Goal: Information Seeking & Learning: Learn about a topic

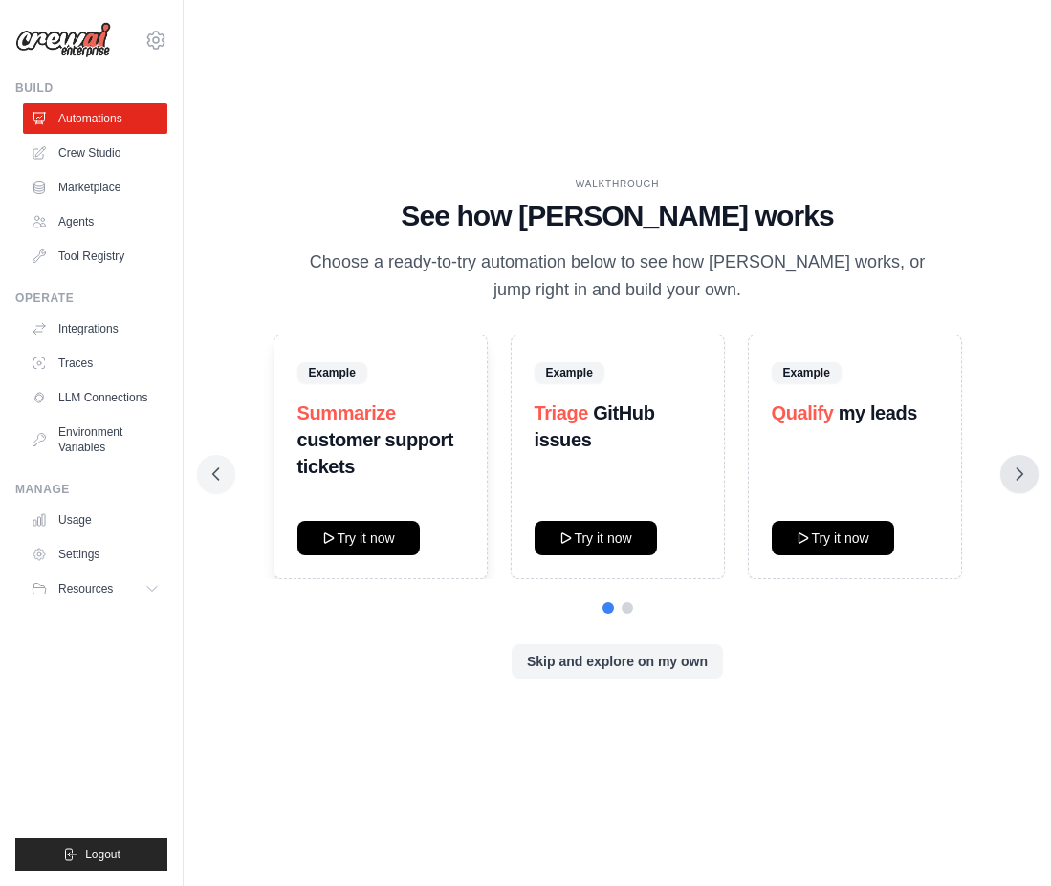
click at [1019, 473] on icon at bounding box center [1019, 474] width 19 height 19
click at [1011, 471] on icon at bounding box center [1019, 474] width 19 height 19
click at [1018, 470] on icon at bounding box center [1019, 473] width 6 height 11
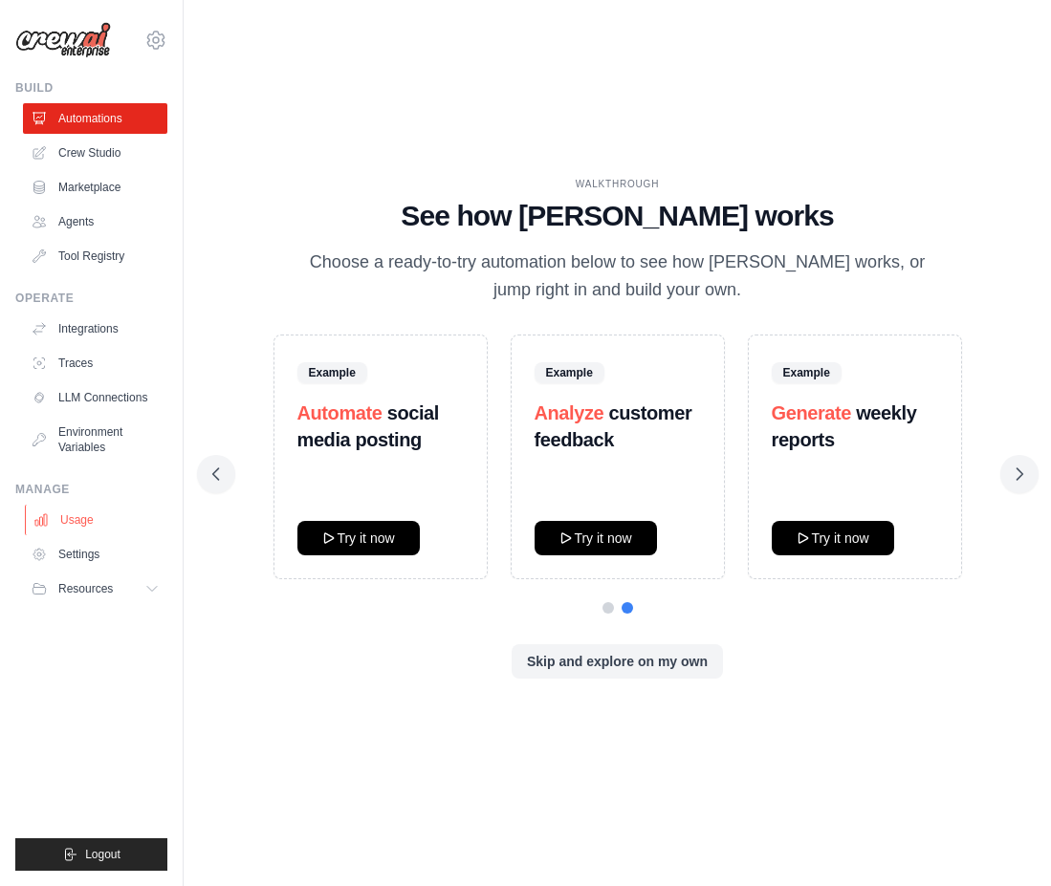
click at [93, 525] on link "Usage" at bounding box center [97, 520] width 144 height 31
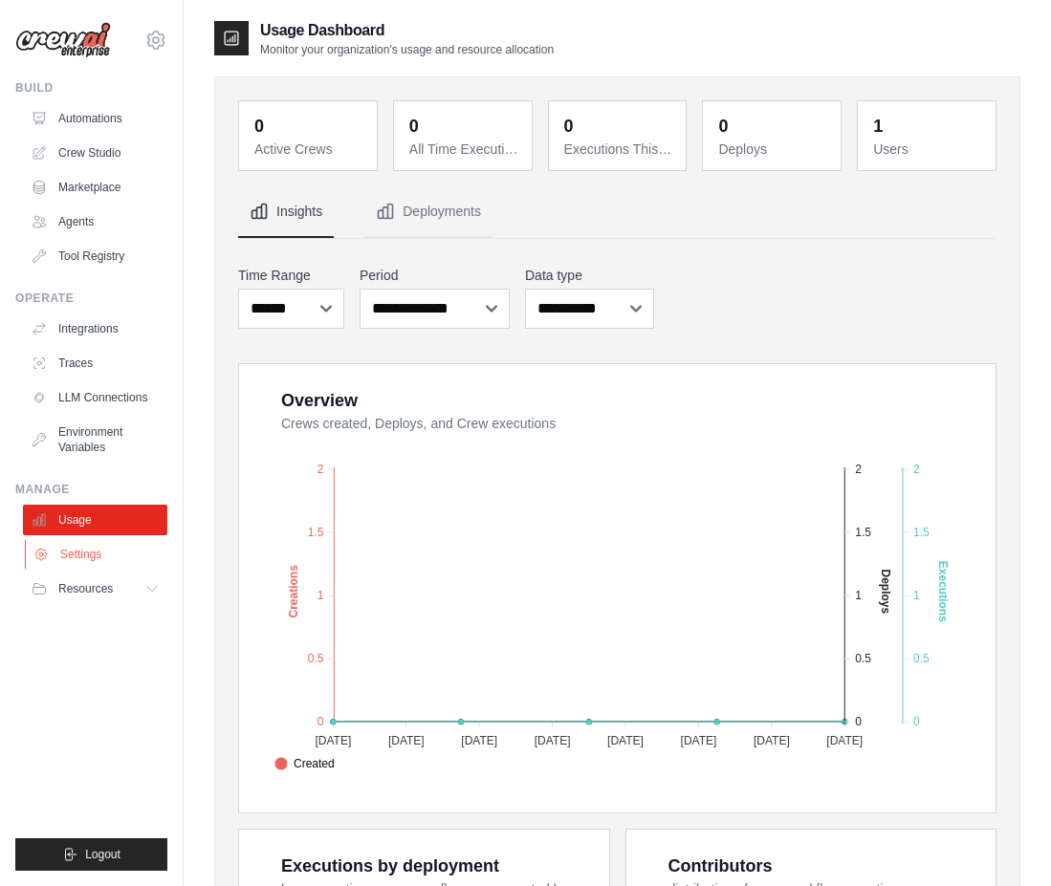
click at [93, 552] on link "Settings" at bounding box center [97, 554] width 144 height 31
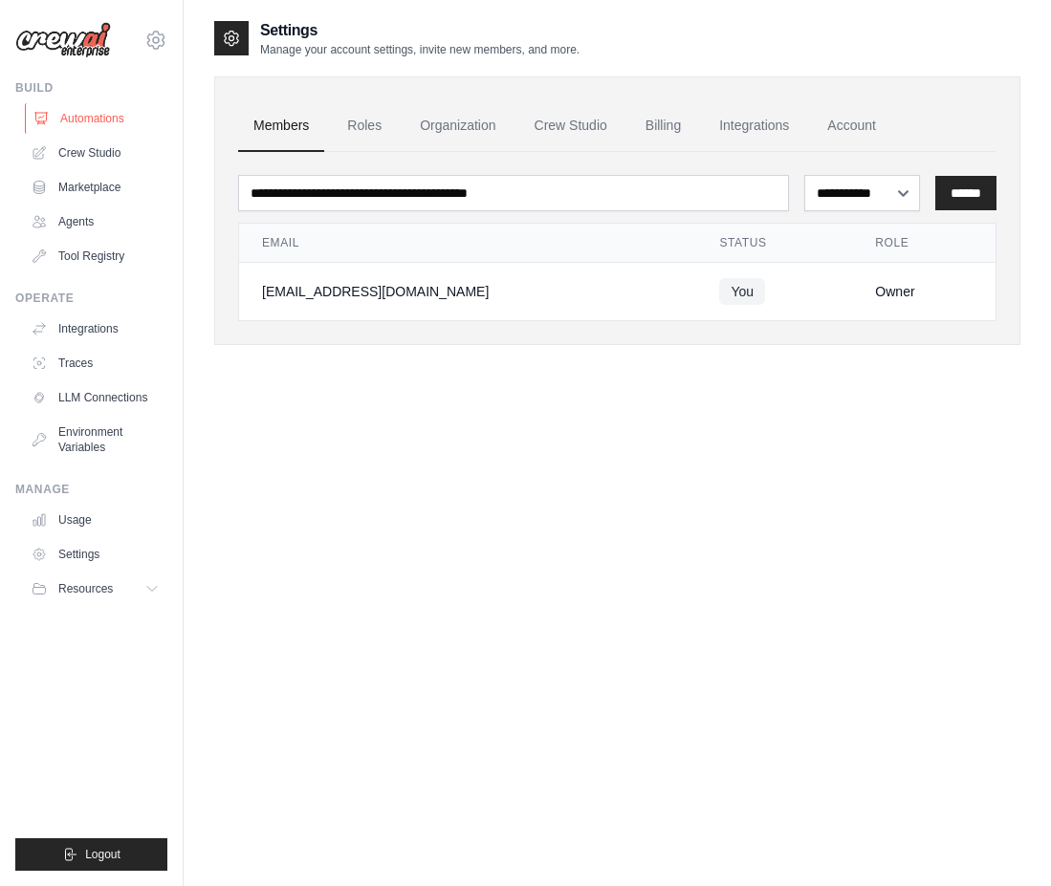
click at [83, 121] on link "Automations" at bounding box center [97, 118] width 144 height 31
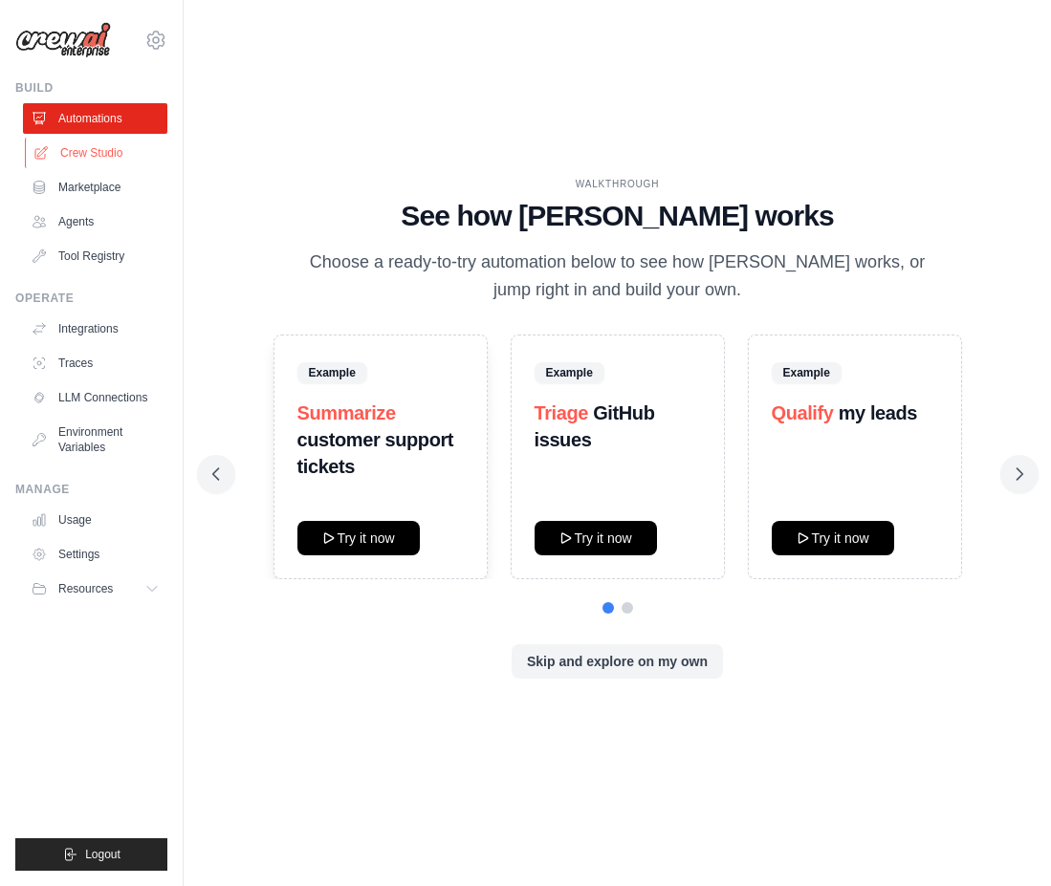
click at [101, 151] on link "Crew Studio" at bounding box center [97, 153] width 144 height 31
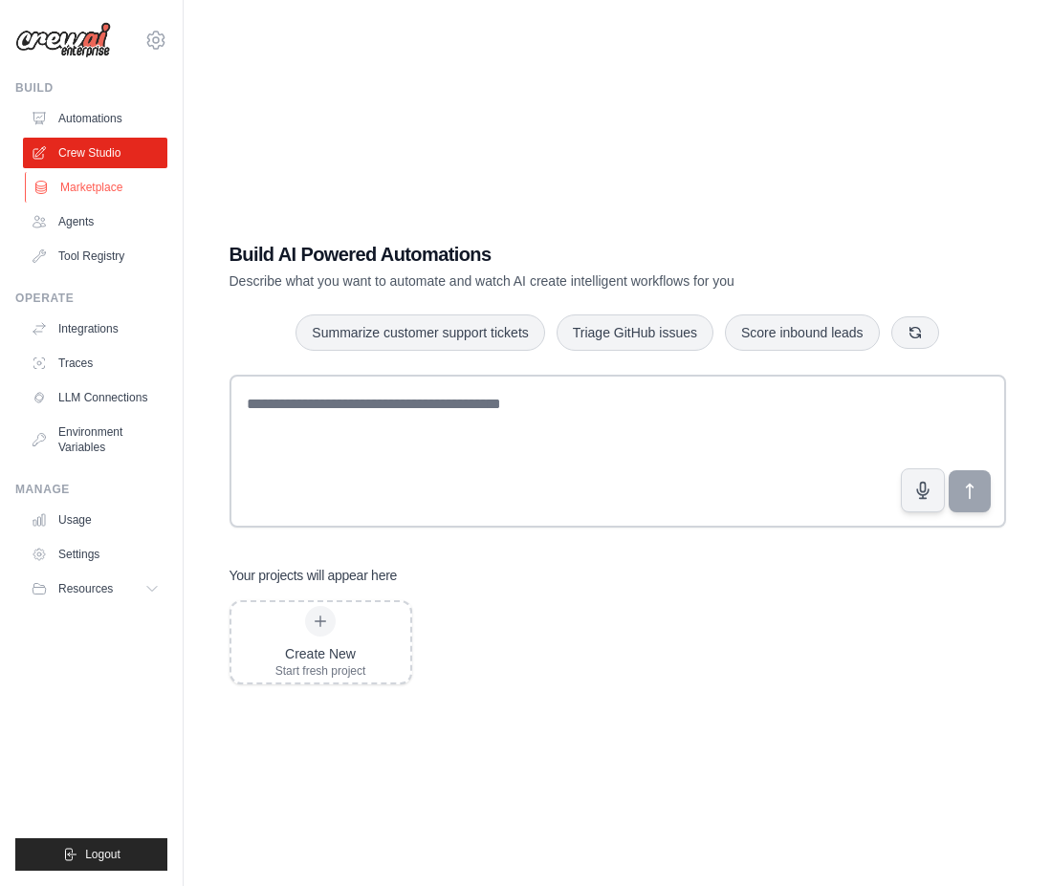
click at [81, 188] on link "Marketplace" at bounding box center [97, 187] width 144 height 31
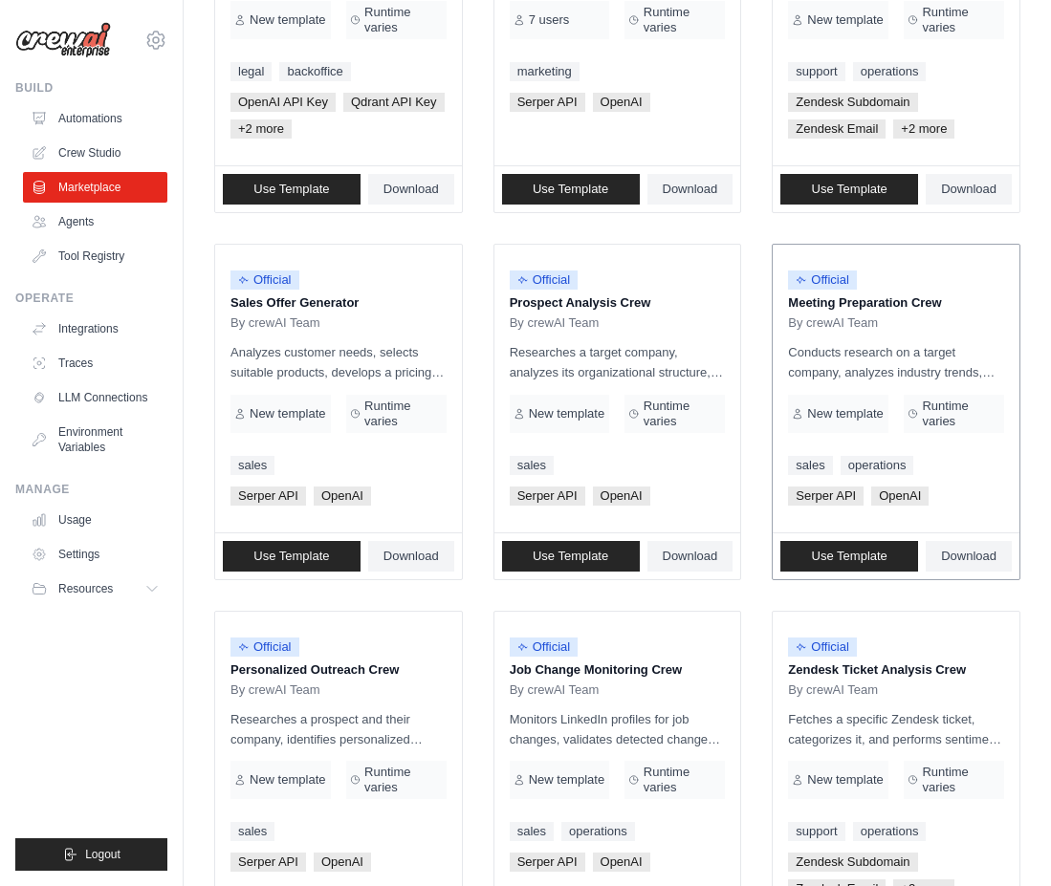
scroll to position [408, 0]
drag, startPoint x: 661, startPoint y: 300, endPoint x: 509, endPoint y: 301, distance: 152.0
click at [510, 301] on p "Prospect Analysis Crew" at bounding box center [618, 303] width 216 height 19
click at [701, 302] on p "Prospect Analysis Crew" at bounding box center [618, 303] width 216 height 19
drag, startPoint x: 714, startPoint y: 300, endPoint x: 492, endPoint y: 305, distance: 221.9
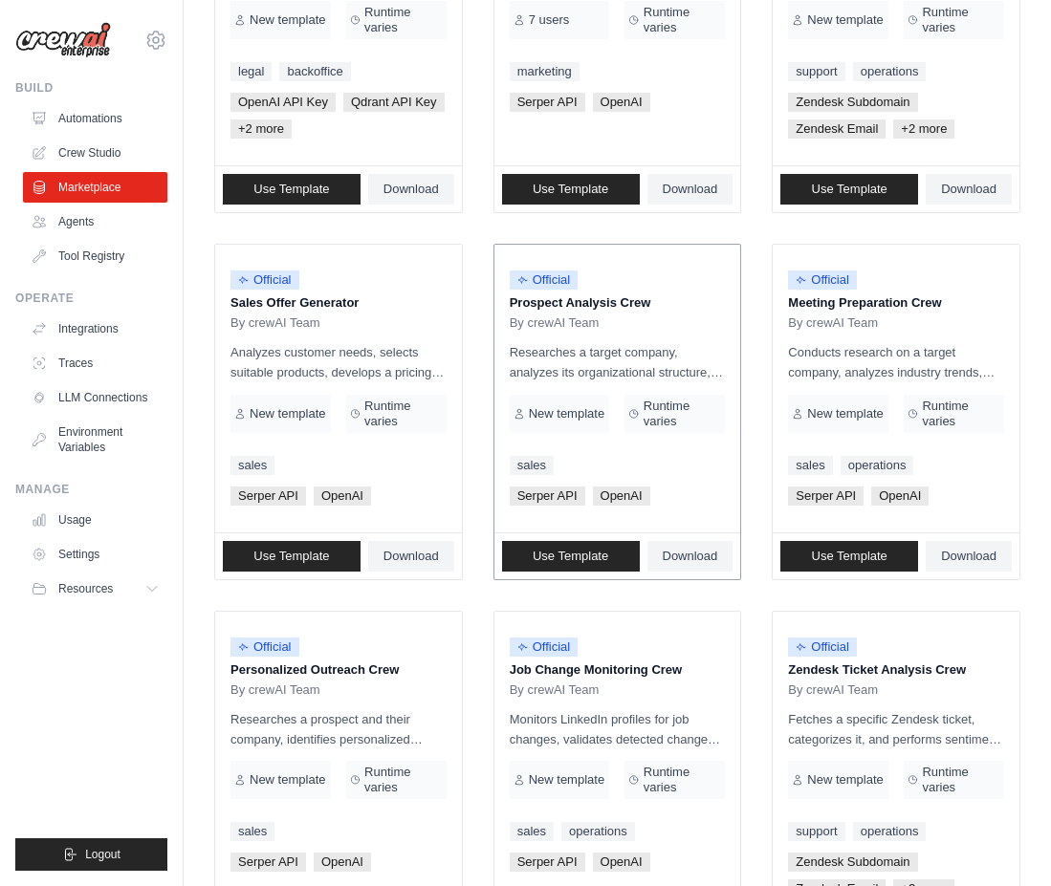
click at [493, 305] on li "Official Prospect Analysis Crew By crewAI Team Researches a target company, ana…" at bounding box center [617, 412] width 249 height 337
click at [666, 300] on p "Prospect Analysis Crew" at bounding box center [618, 303] width 216 height 19
drag, startPoint x: 697, startPoint y: 299, endPoint x: 492, endPoint y: 303, distance: 204.6
click at [493, 303] on li "Official Prospect Analysis Crew By crewAI Team Researches a target company, ana…" at bounding box center [617, 412] width 249 height 337
click at [669, 310] on p "Prospect Analysis Crew" at bounding box center [618, 303] width 216 height 19
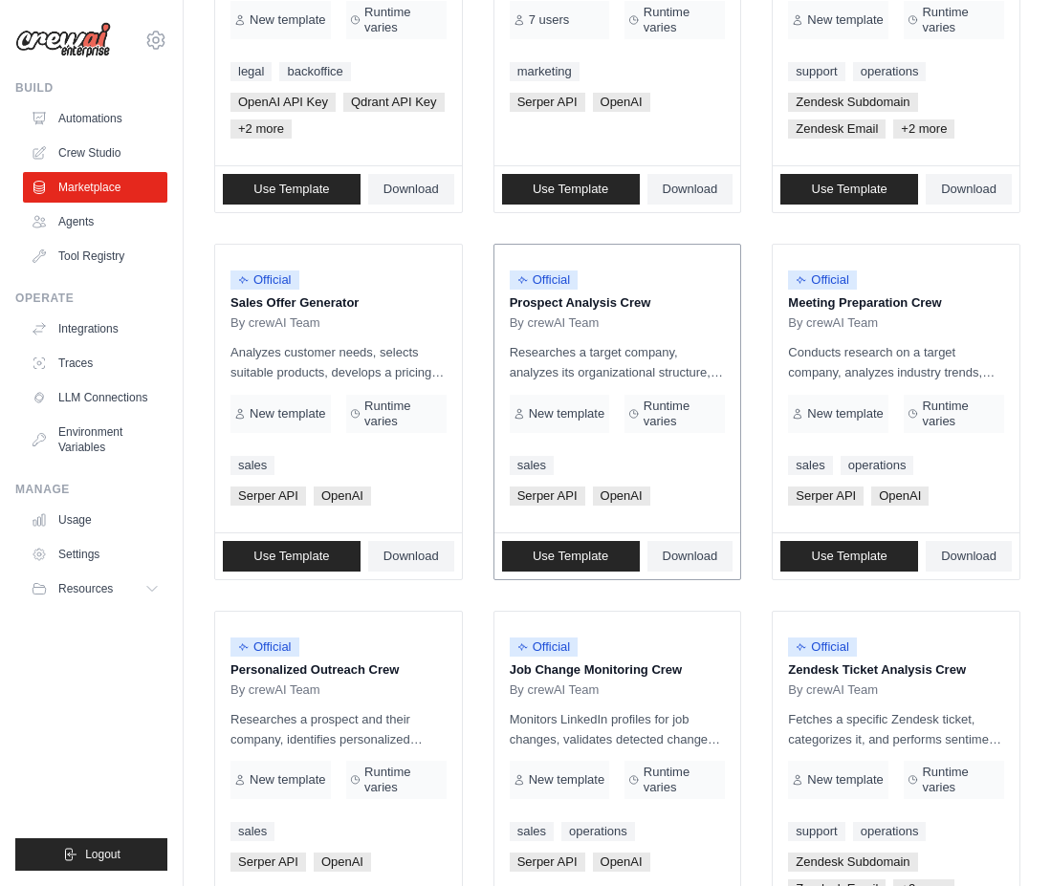
drag, startPoint x: 698, startPoint y: 301, endPoint x: 534, endPoint y: 299, distance: 163.5
click at [534, 299] on p "Prospect Analysis Crew" at bounding box center [618, 303] width 216 height 19
click at [708, 302] on p "Prospect Analysis Crew" at bounding box center [618, 303] width 216 height 19
drag, startPoint x: 708, startPoint y: 298, endPoint x: 504, endPoint y: 307, distance: 204.8
click at [504, 307] on div "Official Prospect Analysis Crew By crewAI Team Researches a target company, ana…" at bounding box center [617, 389] width 247 height 288
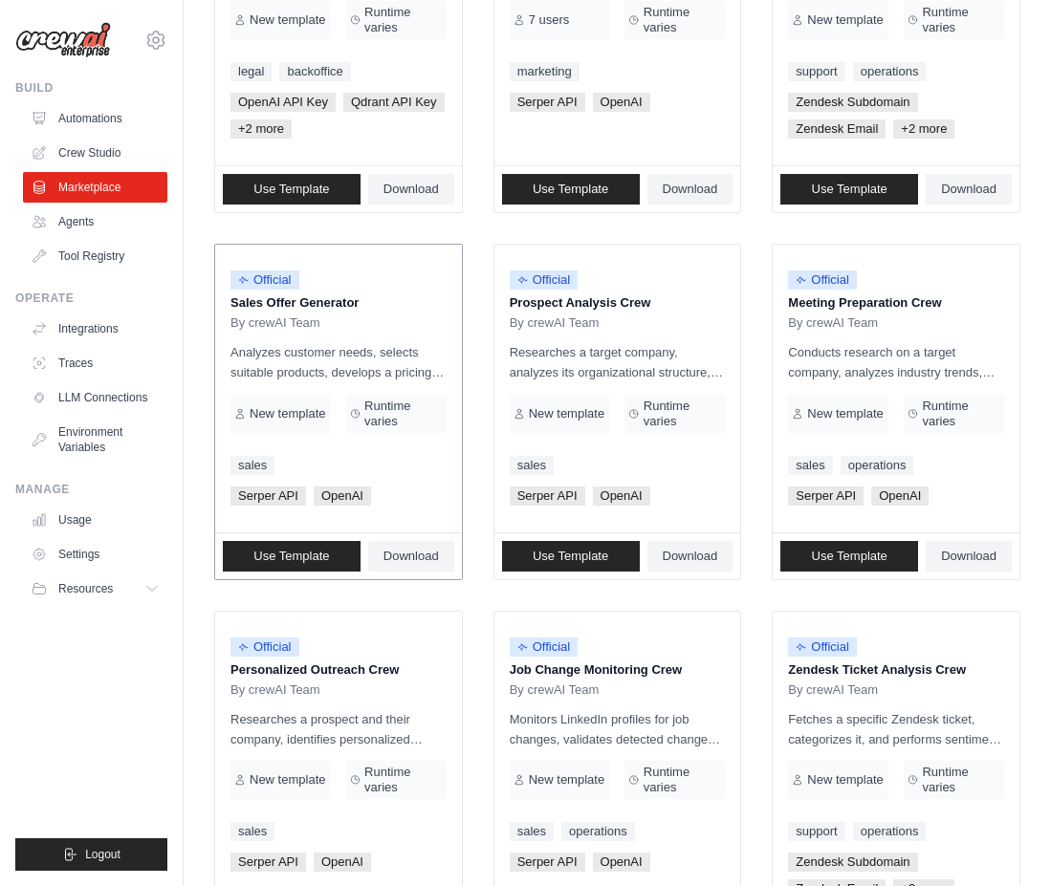
click at [369, 294] on p "Sales Offer Generator" at bounding box center [338, 303] width 216 height 19
drag, startPoint x: 395, startPoint y: 296, endPoint x: 214, endPoint y: 300, distance: 180.7
click at [214, 300] on li "Official Sales Offer Generator By crewAI Team Analyzes customer needs, selects …" at bounding box center [338, 412] width 249 height 337
click at [654, 320] on div "By crewAI Team" at bounding box center [618, 323] width 216 height 15
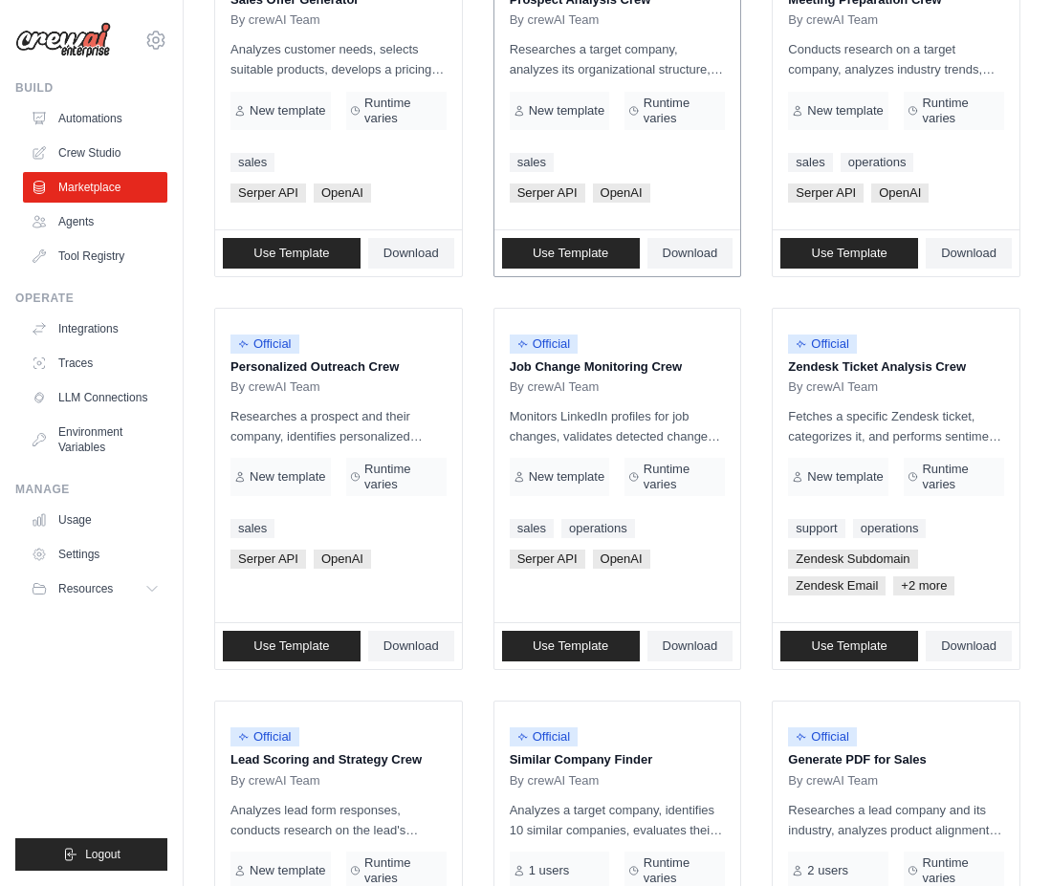
scroll to position [727, 0]
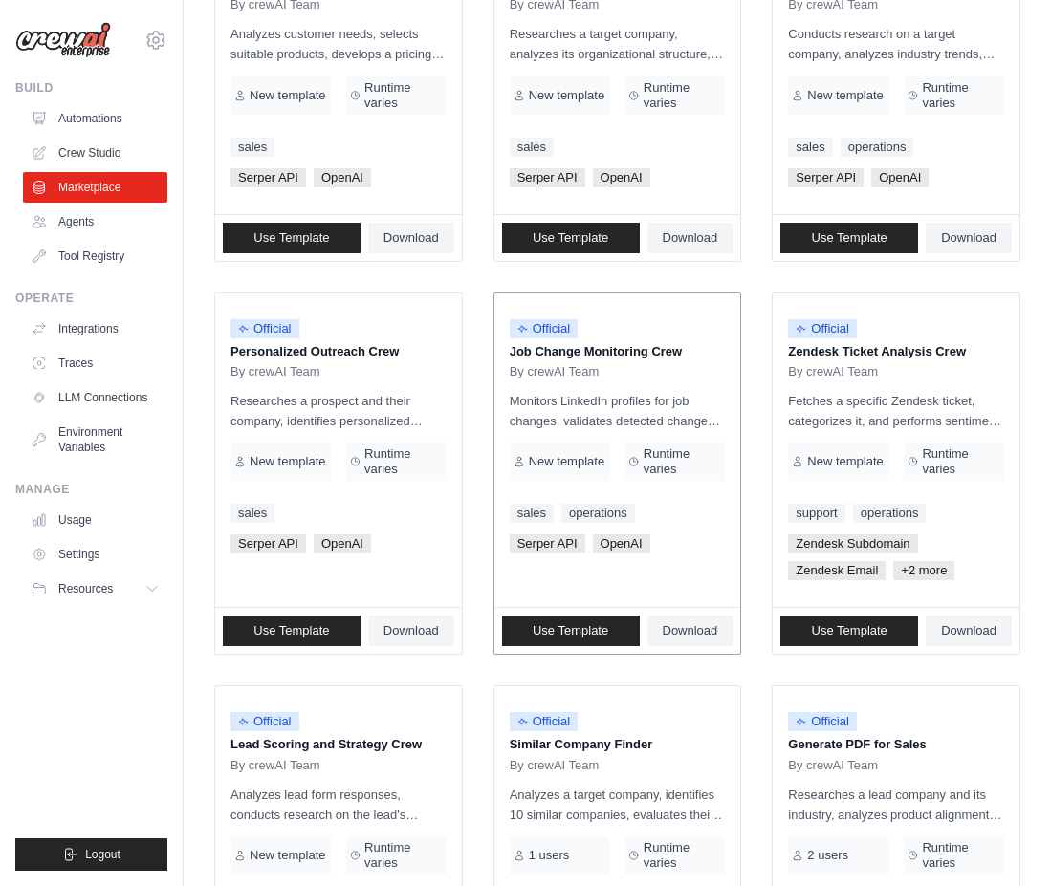
drag, startPoint x: 707, startPoint y: 348, endPoint x: 523, endPoint y: 344, distance: 183.6
click at [523, 344] on p "Job Change Monitoring Crew" at bounding box center [618, 351] width 216 height 19
drag, startPoint x: 974, startPoint y: 347, endPoint x: 774, endPoint y: 346, distance: 199.8
click at [774, 346] on div "Official Zendesk Ticket Analysis Crew By crewAI Team Fetches a specific Zendesk…" at bounding box center [896, 451] width 247 height 315
drag, startPoint x: 403, startPoint y: 345, endPoint x: 225, endPoint y: 353, distance: 179.0
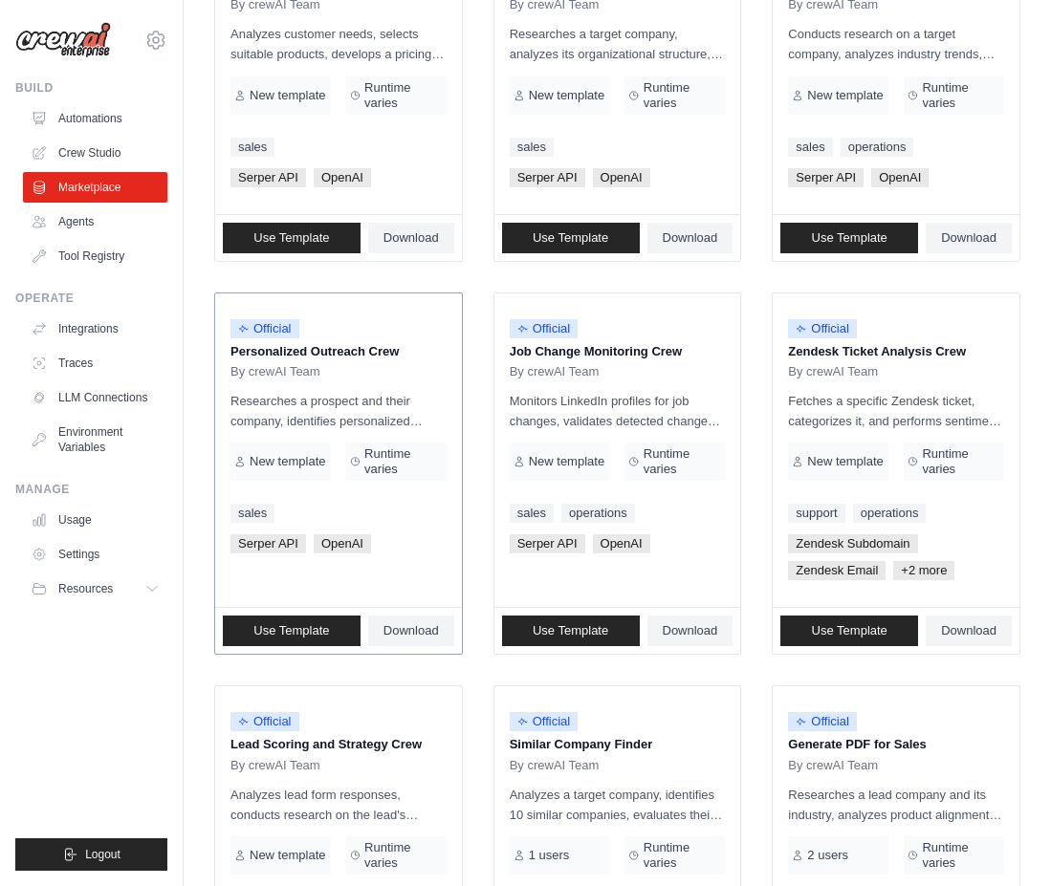
click at [225, 353] on div "Official Personalized Outreach Crew By crewAI Team Researches a prospect and th…" at bounding box center [338, 451] width 247 height 315
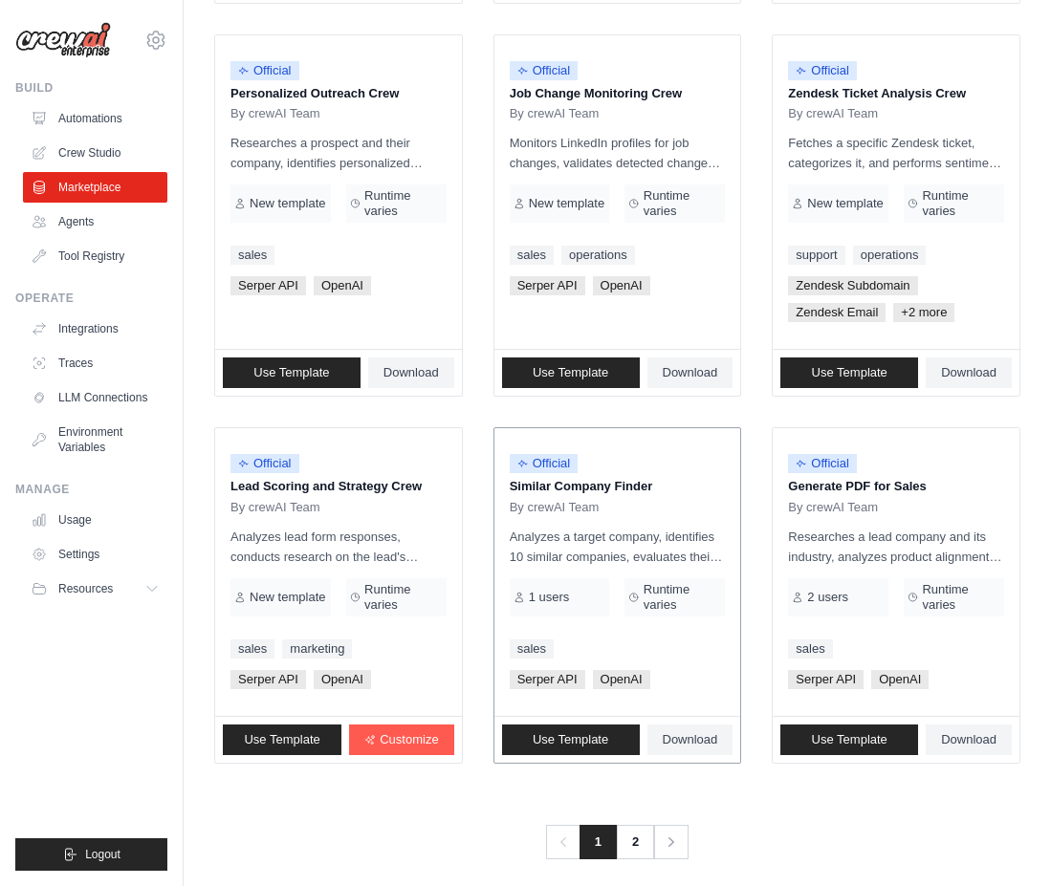
scroll to position [992, 0]
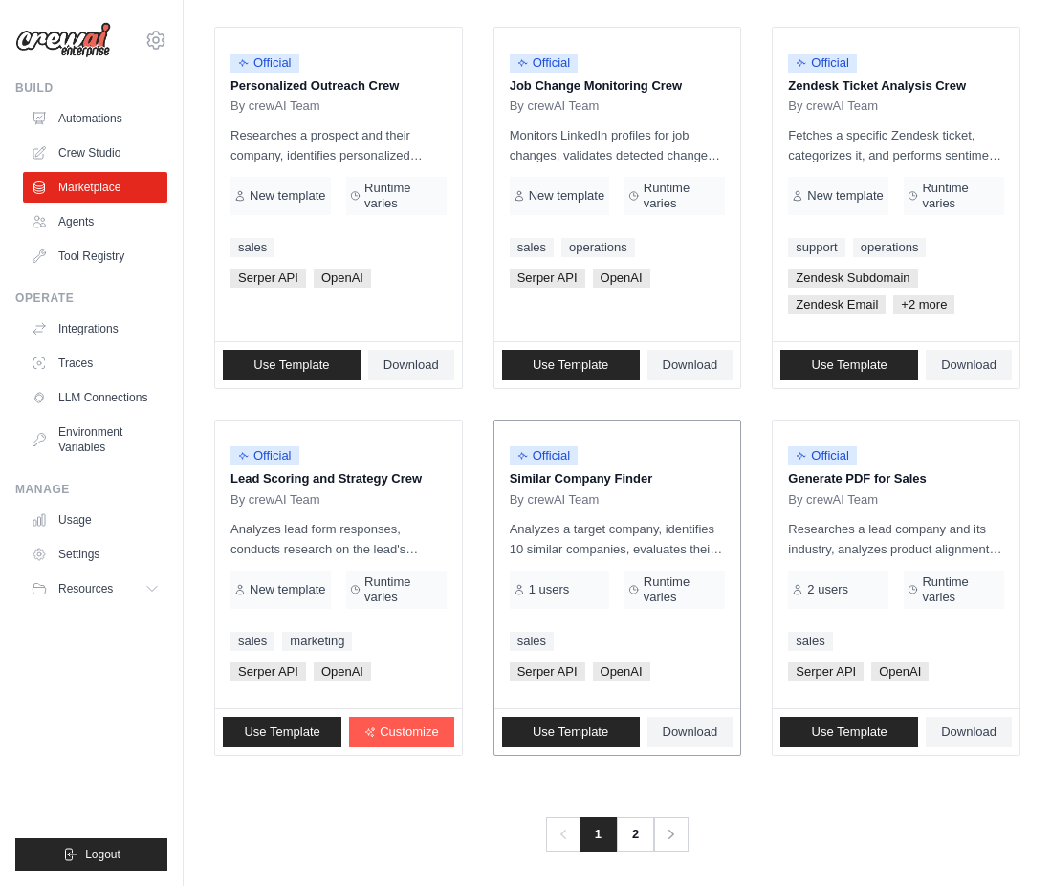
drag, startPoint x: 678, startPoint y: 478, endPoint x: 501, endPoint y: 479, distance: 176.9
click at [501, 479] on div "Official Similar Company Finder By crewAI Team Analyzes a target company, ident…" at bounding box center [617, 565] width 247 height 288
drag, startPoint x: 957, startPoint y: 479, endPoint x: 780, endPoint y: 481, distance: 176.9
click at [780, 481] on div "Official Generate PDF for Sales By crewAI Team Researches a lead company and it…" at bounding box center [896, 565] width 247 height 288
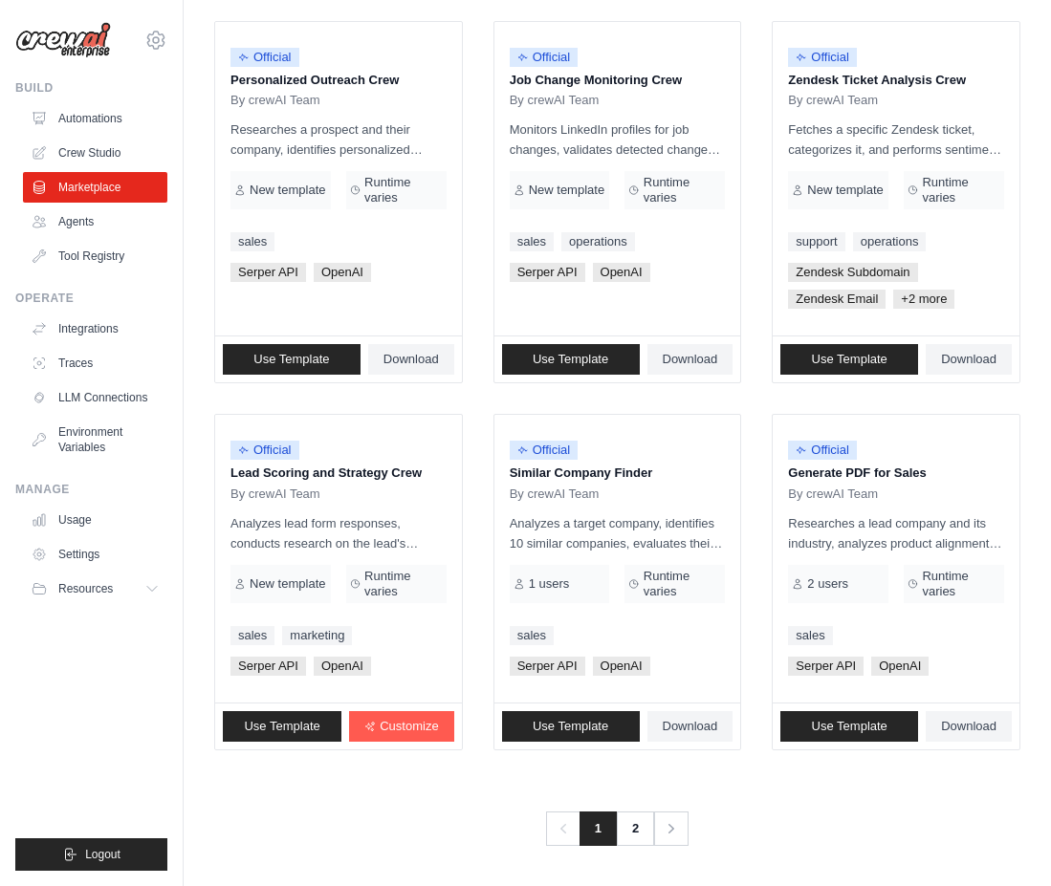
scroll to position [997, 0]
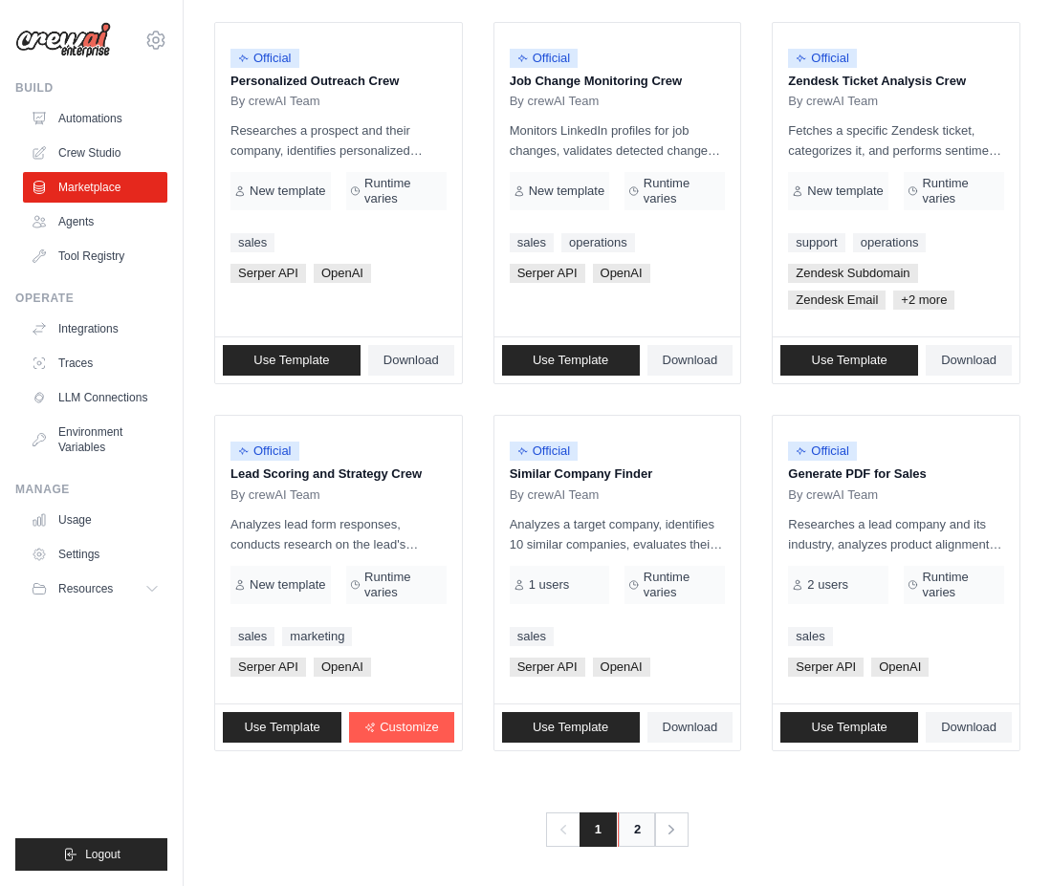
click at [626, 826] on link "2" at bounding box center [637, 830] width 38 height 34
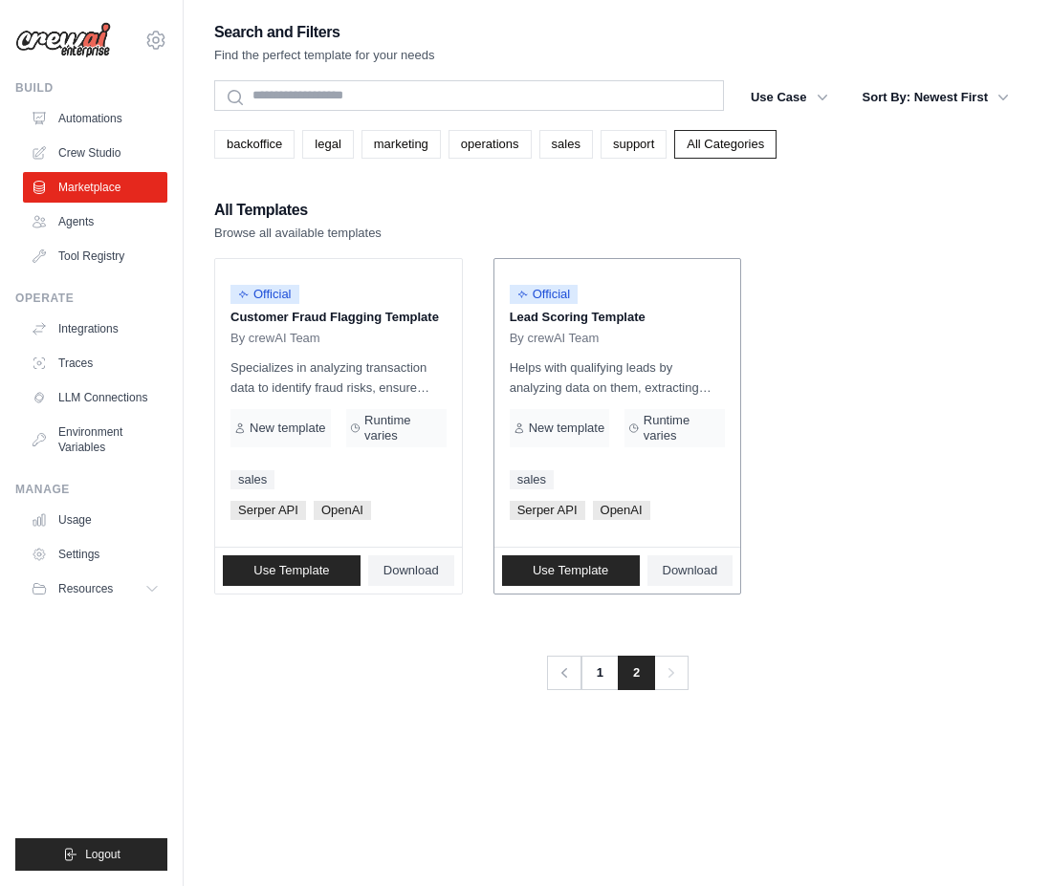
drag, startPoint x: 674, startPoint y: 312, endPoint x: 500, endPoint y: 318, distance: 174.1
click at [500, 318] on div "Official Lead Scoring Template By crewAI Team Helps with qualifying leads by an…" at bounding box center [617, 403] width 247 height 288
drag, startPoint x: 448, startPoint y: 316, endPoint x: 213, endPoint y: 319, distance: 235.2
click at [213, 319] on div "Search and Filters Find the perfect template for your needs Search Use Case bac…" at bounding box center [617, 462] width 867 height 886
click at [845, 317] on ul "Official Customer Fraud Flagging Template By crewAI Team Specializes in analyzi…" at bounding box center [617, 426] width 806 height 337
